Goal: Information Seeking & Learning: Learn about a topic

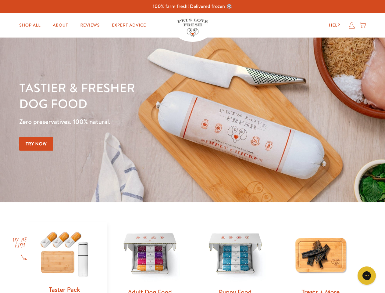
click at [192, 146] on div "Tastier & fresher dog food Zero preservatives. 100% natural. Try Now" at bounding box center [134, 120] width 231 height 80
click at [367, 275] on icon "Gorgias live chat" at bounding box center [367, 275] width 6 height 6
